Goal: Navigation & Orientation: Find specific page/section

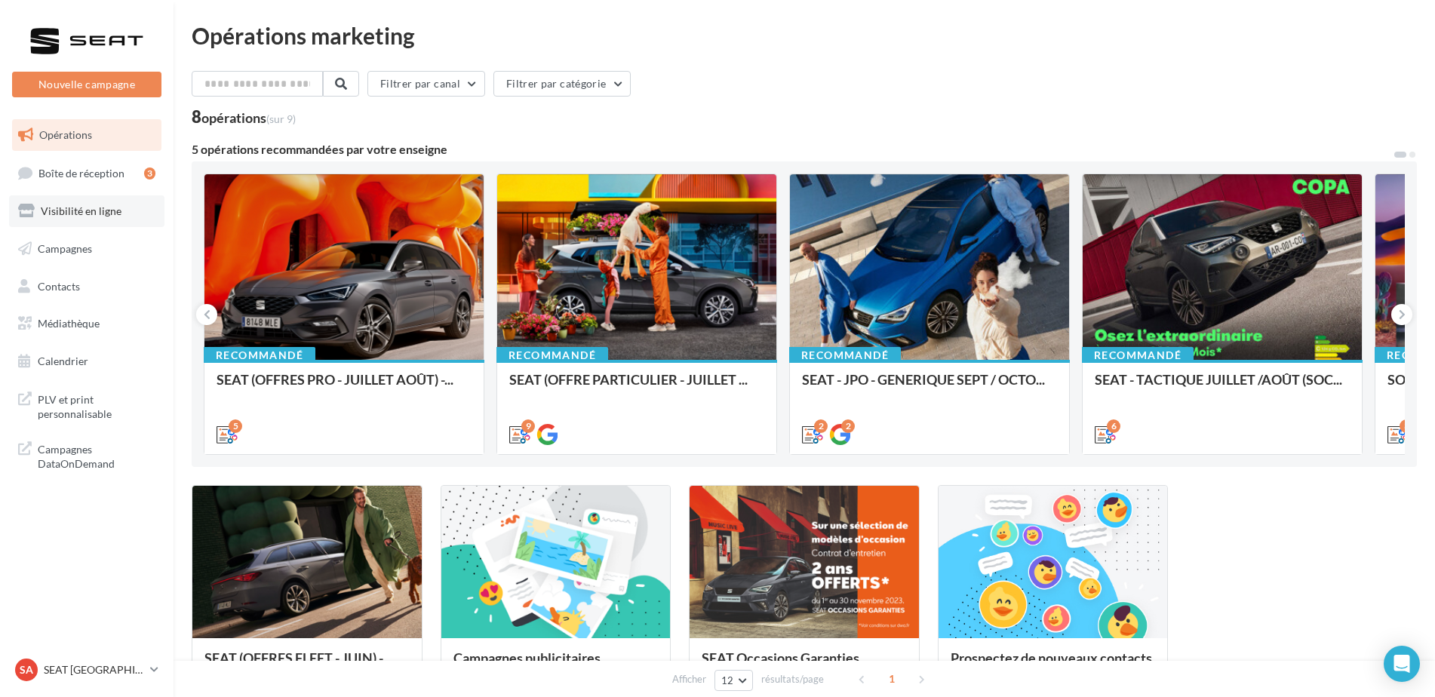
click at [92, 215] on span "Visibilité en ligne" at bounding box center [81, 210] width 81 height 13
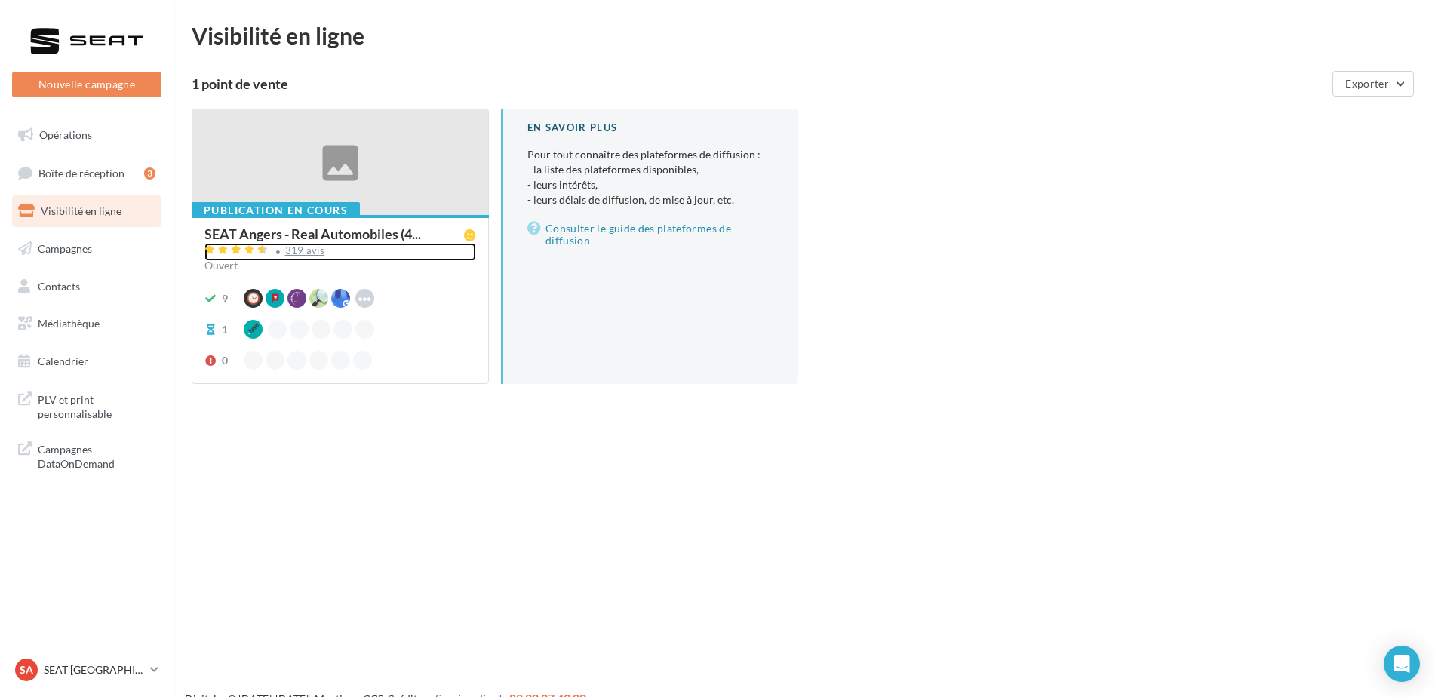
click at [312, 251] on div "319 avis" at bounding box center [305, 251] width 40 height 10
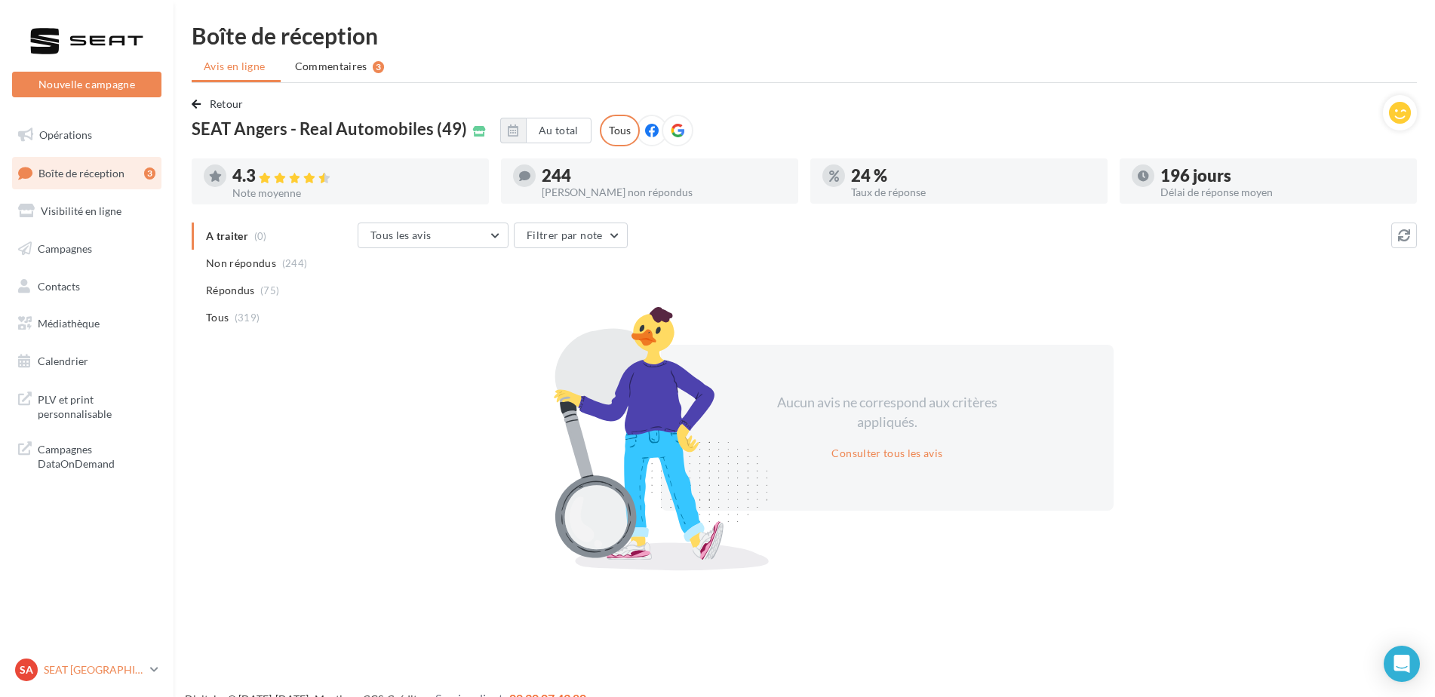
click at [86, 674] on p "SEAT [GEOGRAPHIC_DATA]" at bounding box center [94, 670] width 100 height 15
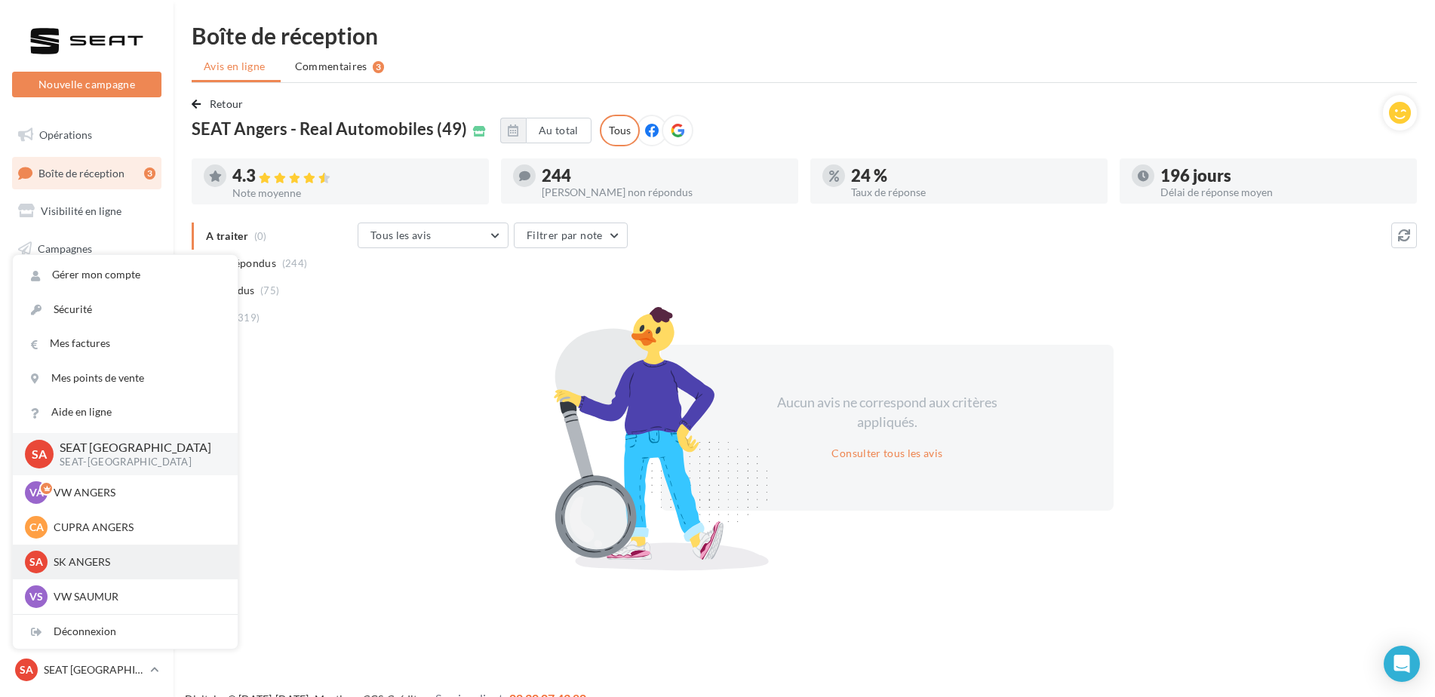
click at [91, 567] on p "SK ANGERS" at bounding box center [137, 562] width 166 height 15
